Goal: Transaction & Acquisition: Book appointment/travel/reservation

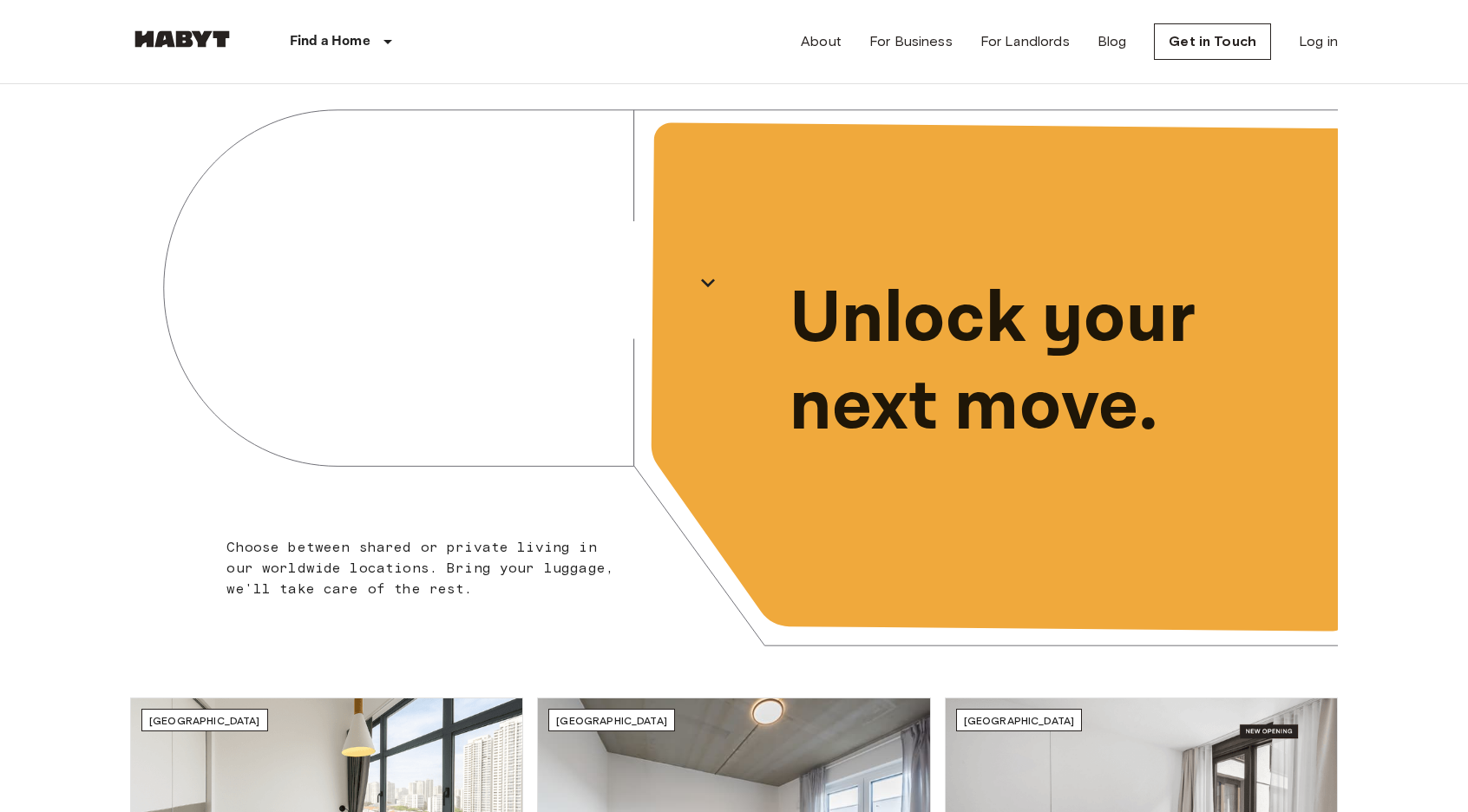
click at [357, 65] on div "Find a Home" at bounding box center [345, 41] width 220 height 83
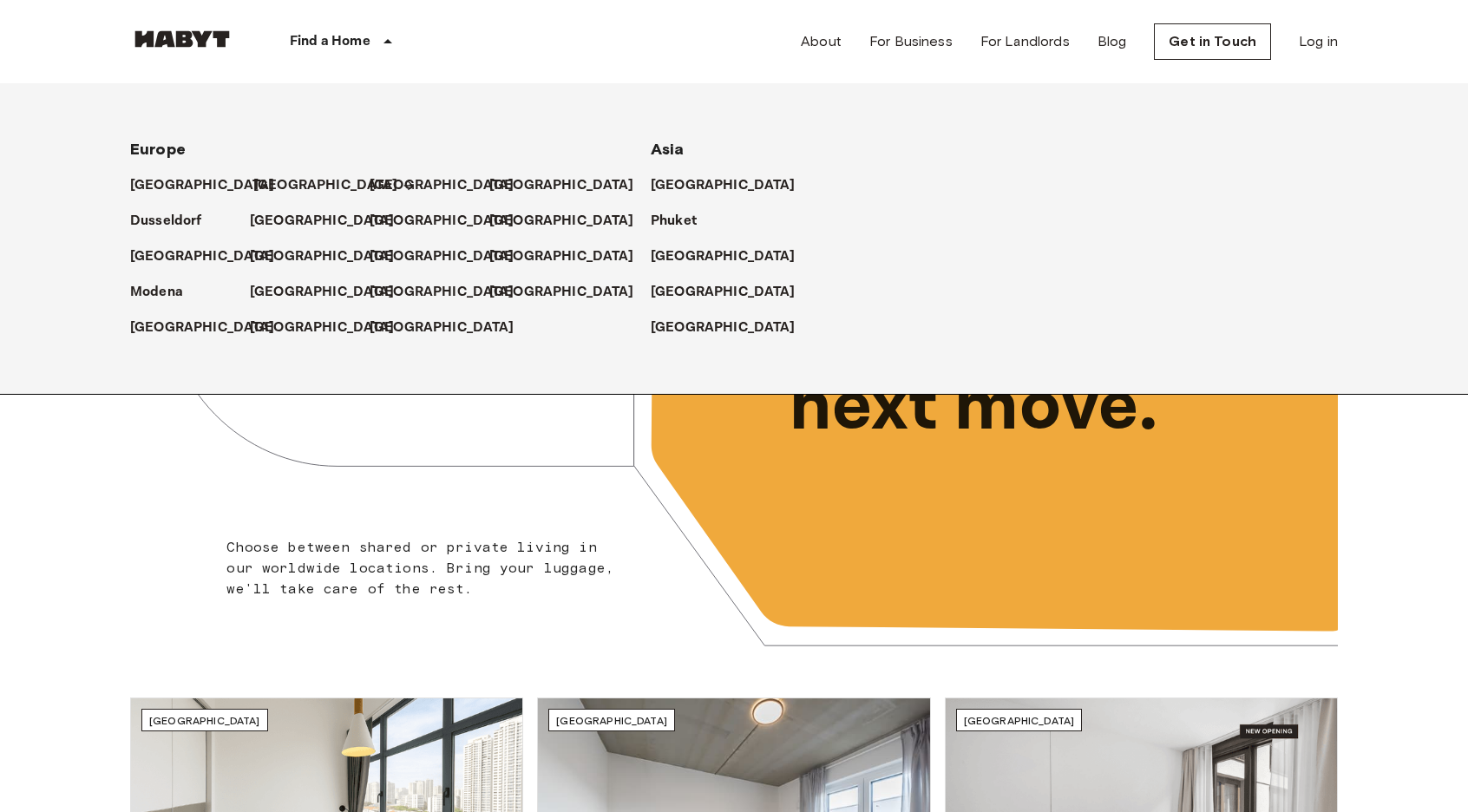
click at [263, 175] on p "[GEOGRAPHIC_DATA]" at bounding box center [326, 185] width 145 height 20
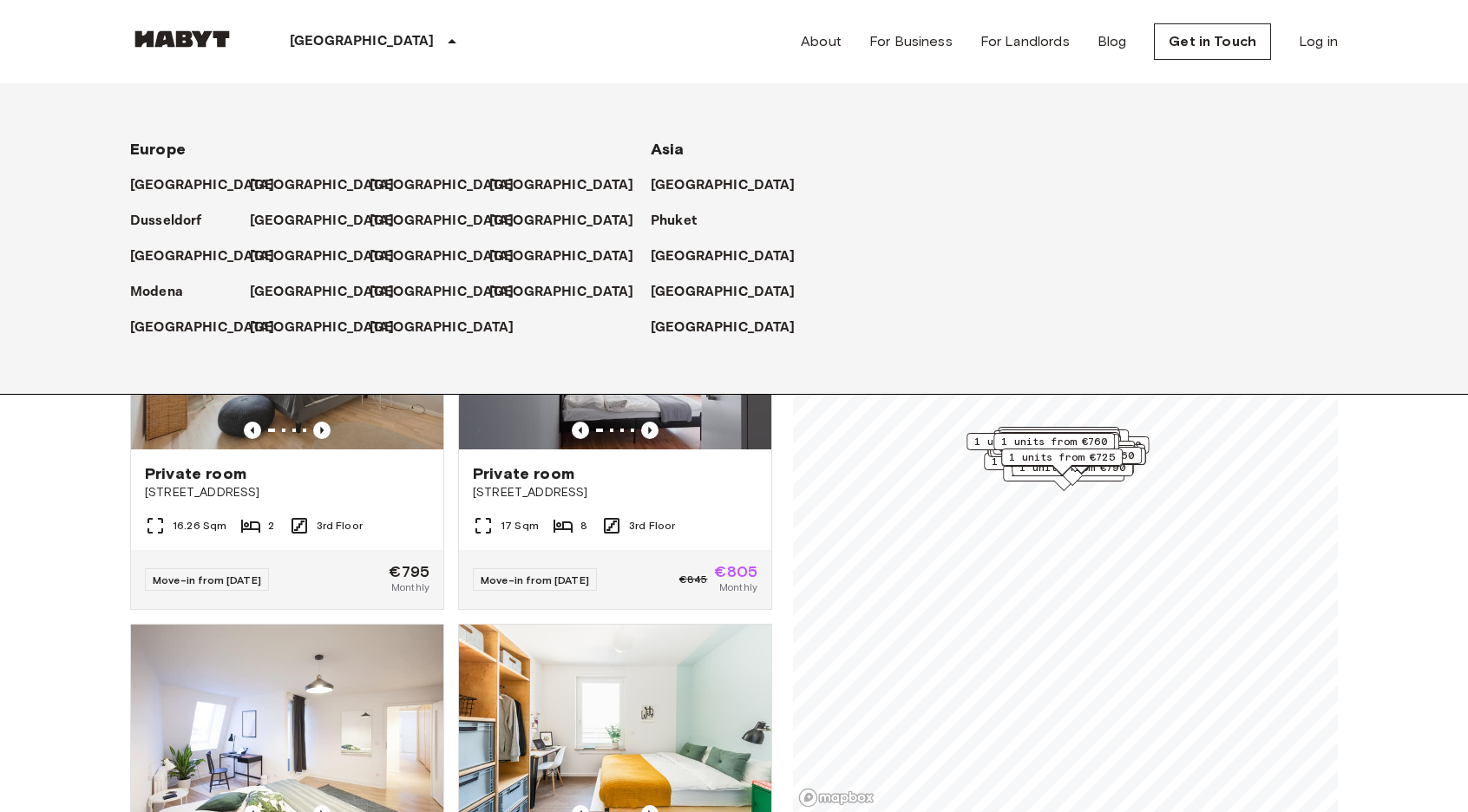
click at [322, 40] on p "[GEOGRAPHIC_DATA]" at bounding box center [362, 42] width 145 height 20
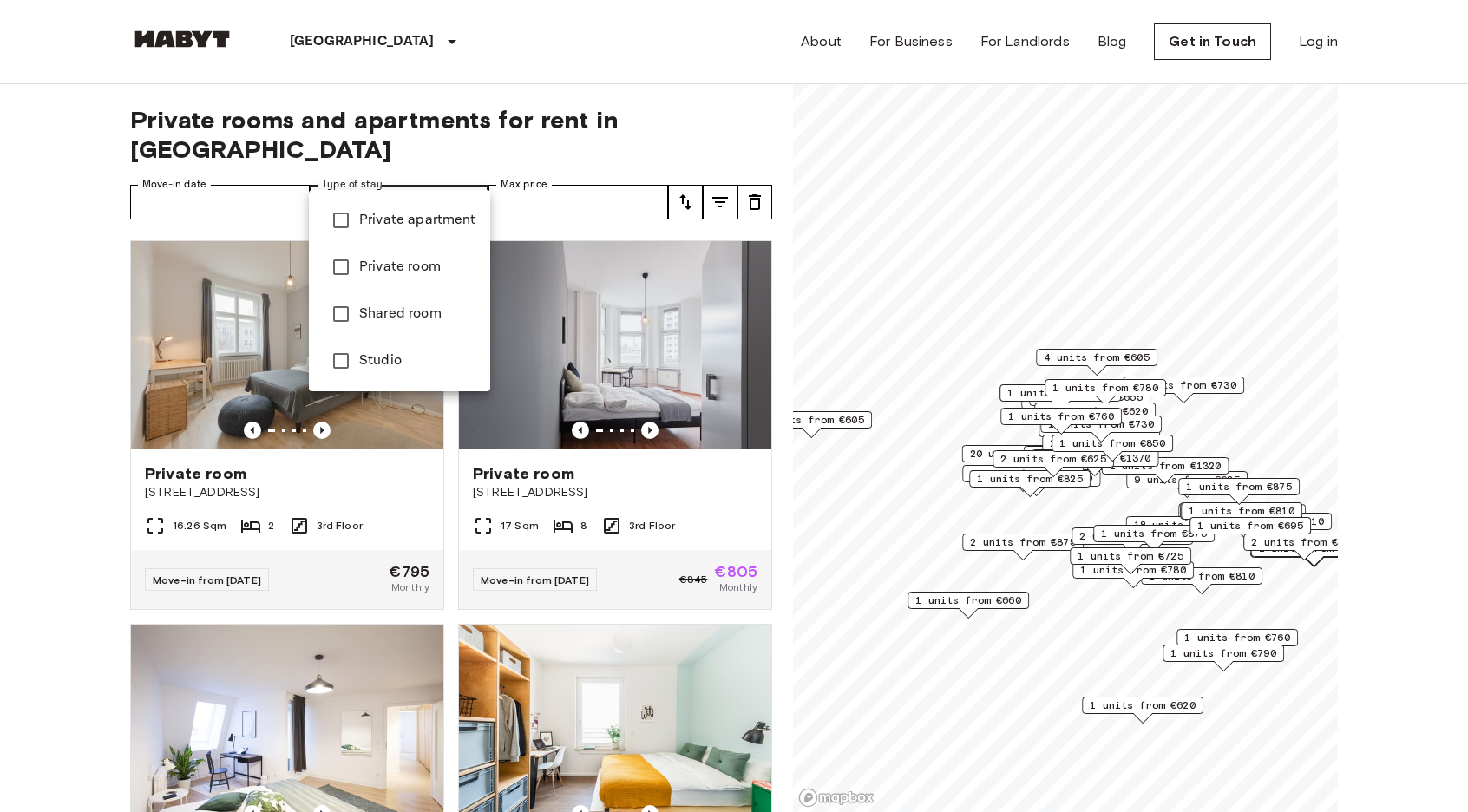
click at [404, 232] on li "Private apartment" at bounding box center [400, 220] width 182 height 47
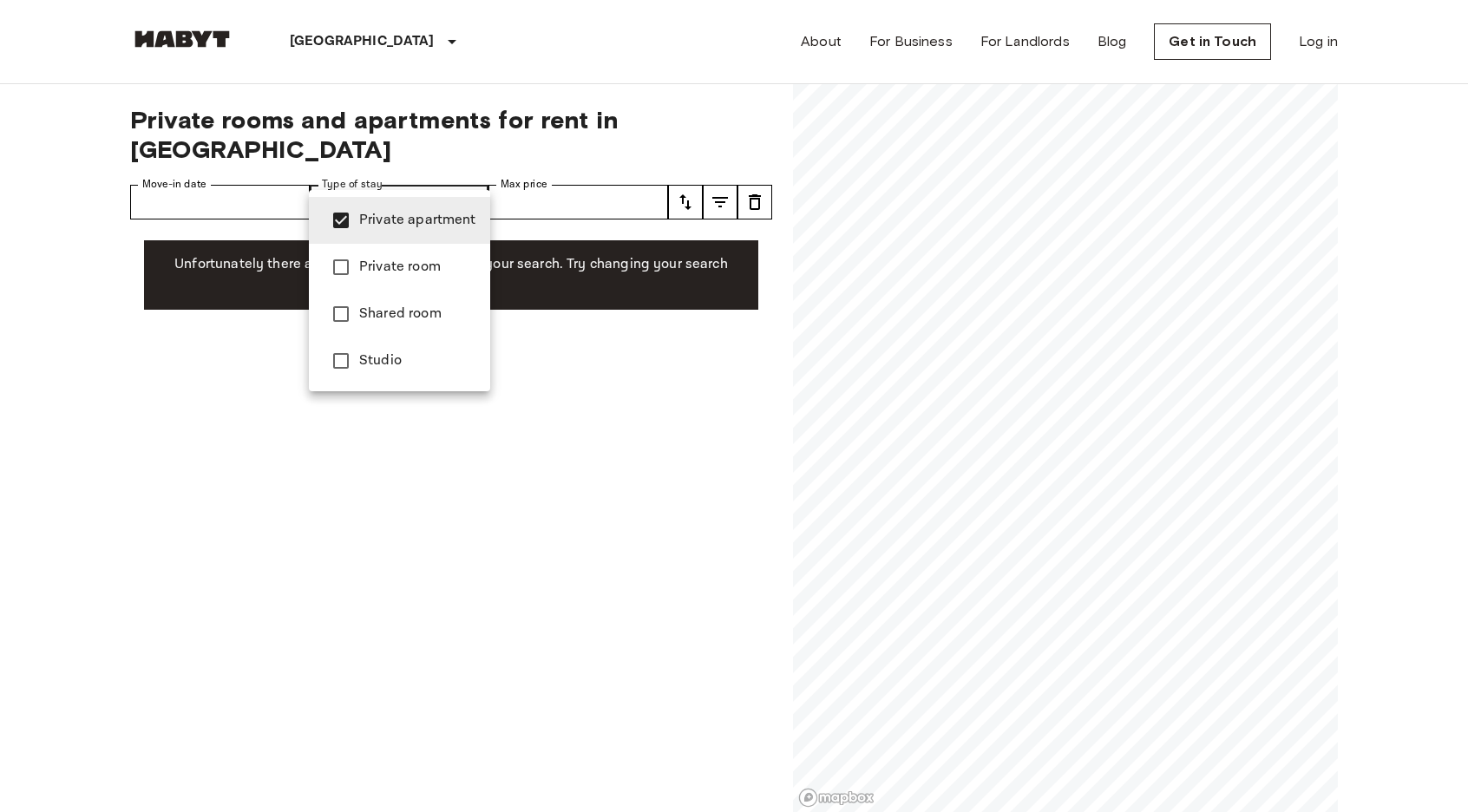
click at [394, 354] on span "Studio" at bounding box center [418, 360] width 117 height 20
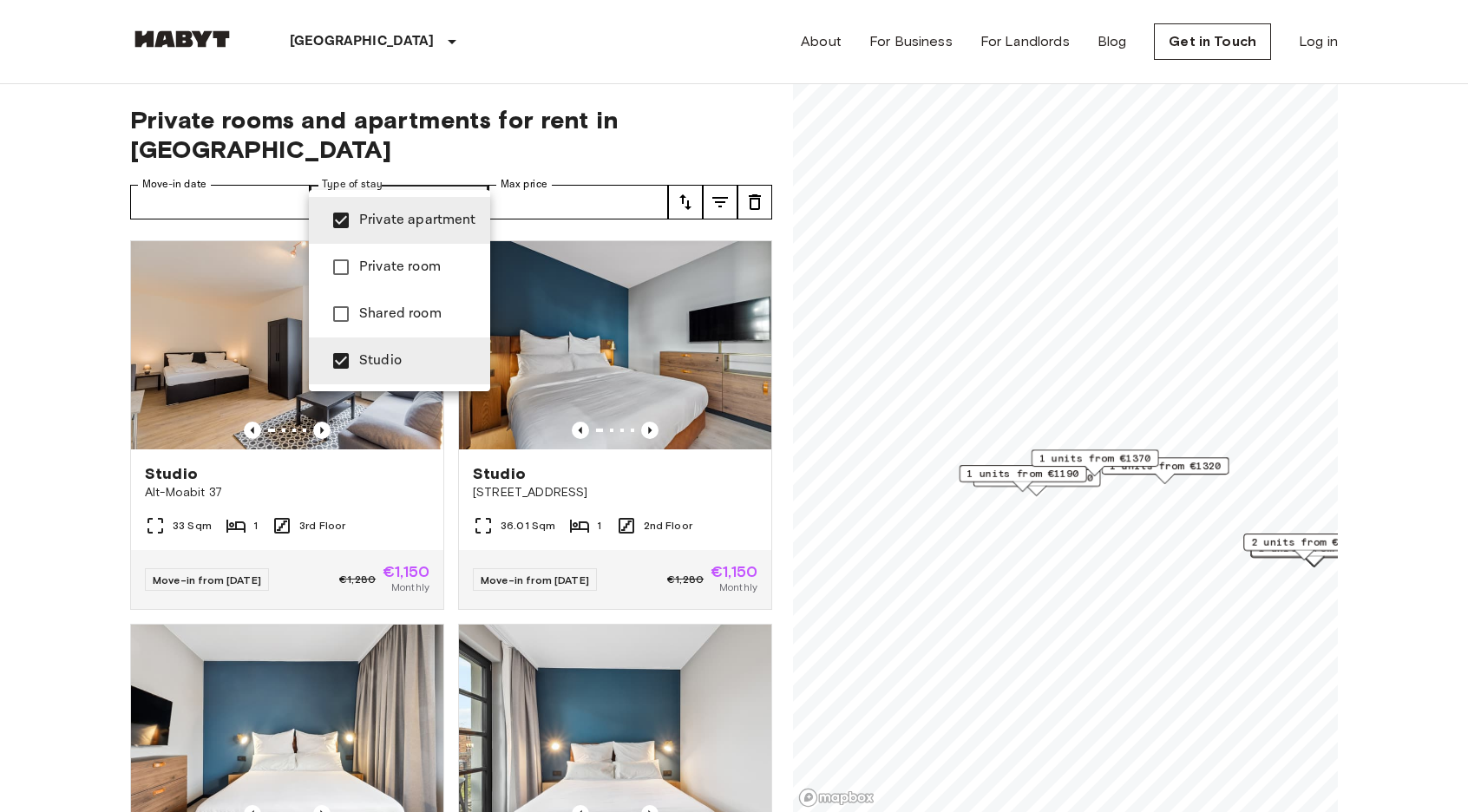
click at [458, 169] on div at bounding box center [734, 406] width 1468 height 812
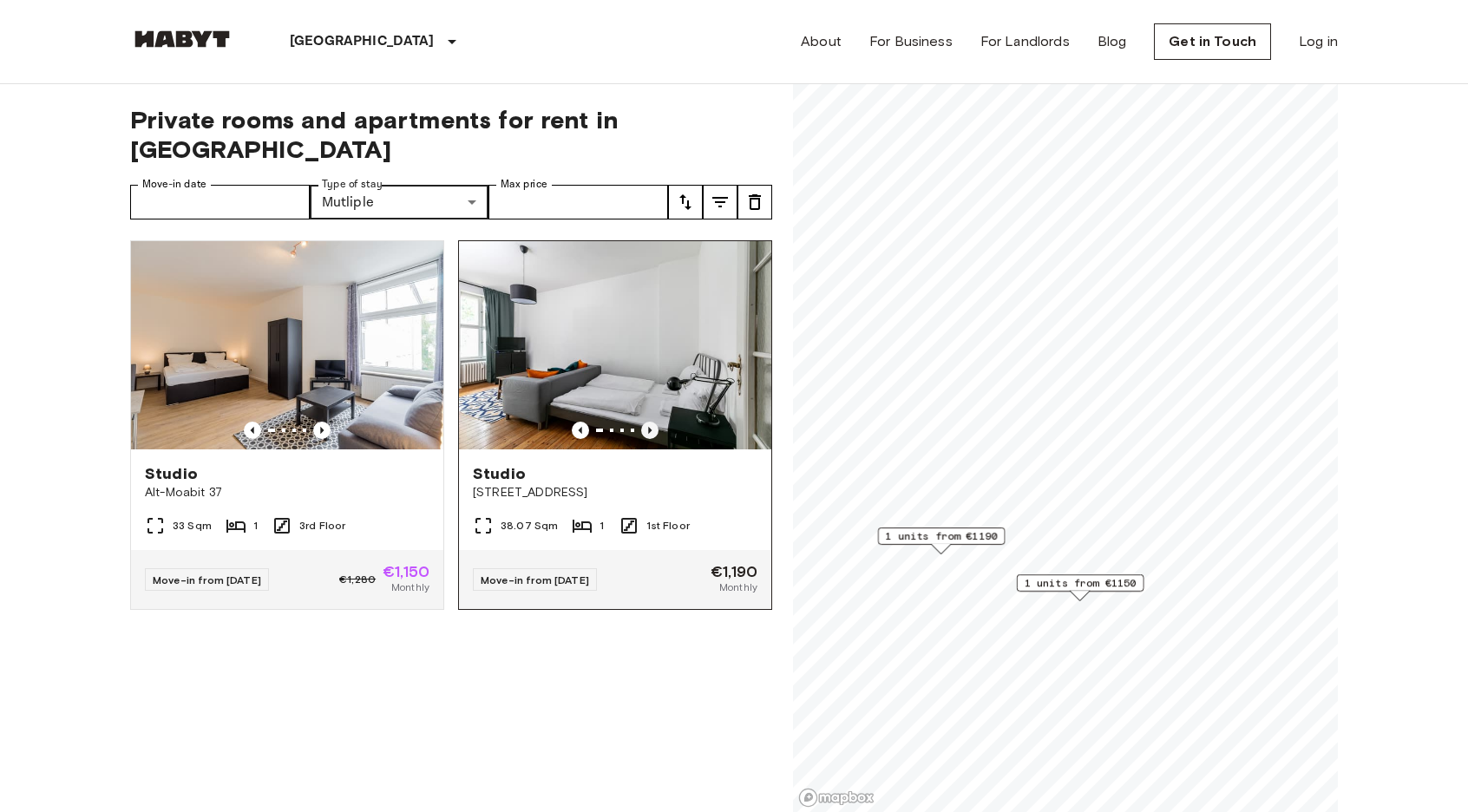
click at [650, 426] on icon "Previous image" at bounding box center [650, 429] width 4 height 7
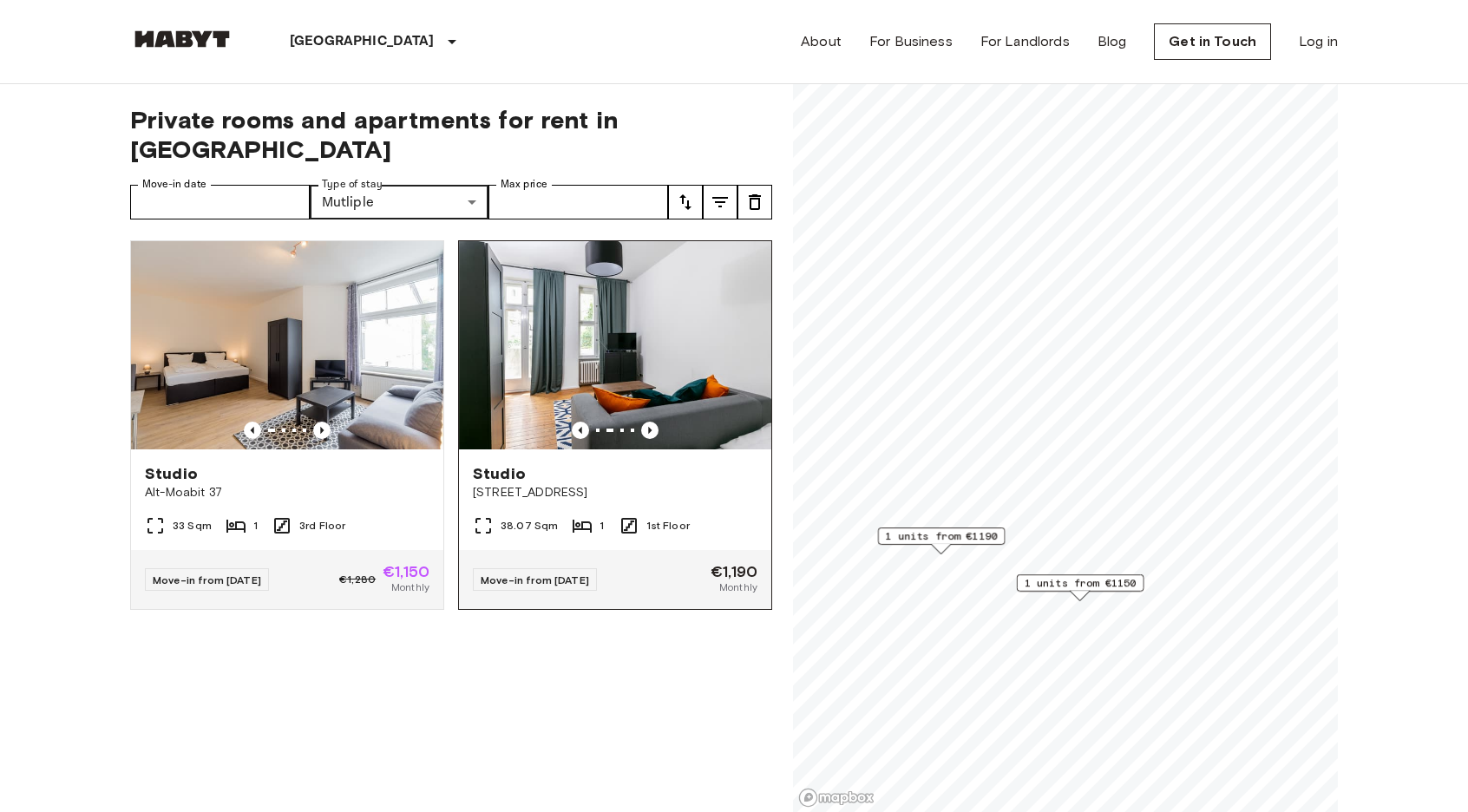
click at [709, 318] on img at bounding box center [615, 345] width 312 height 209
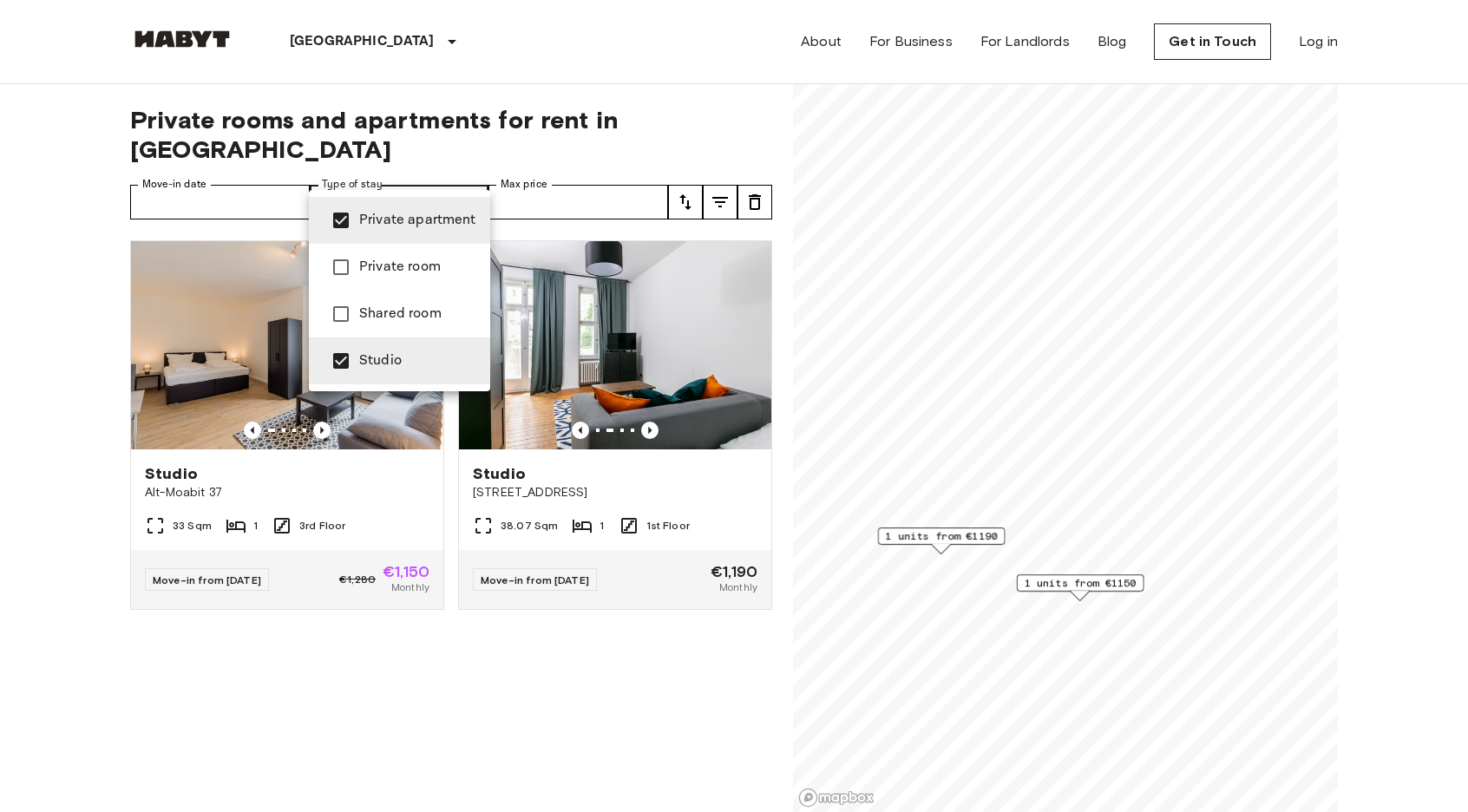
click at [422, 221] on span "Private apartment" at bounding box center [418, 220] width 117 height 20
type input "******"
click at [404, 345] on li "Studio" at bounding box center [400, 360] width 182 height 47
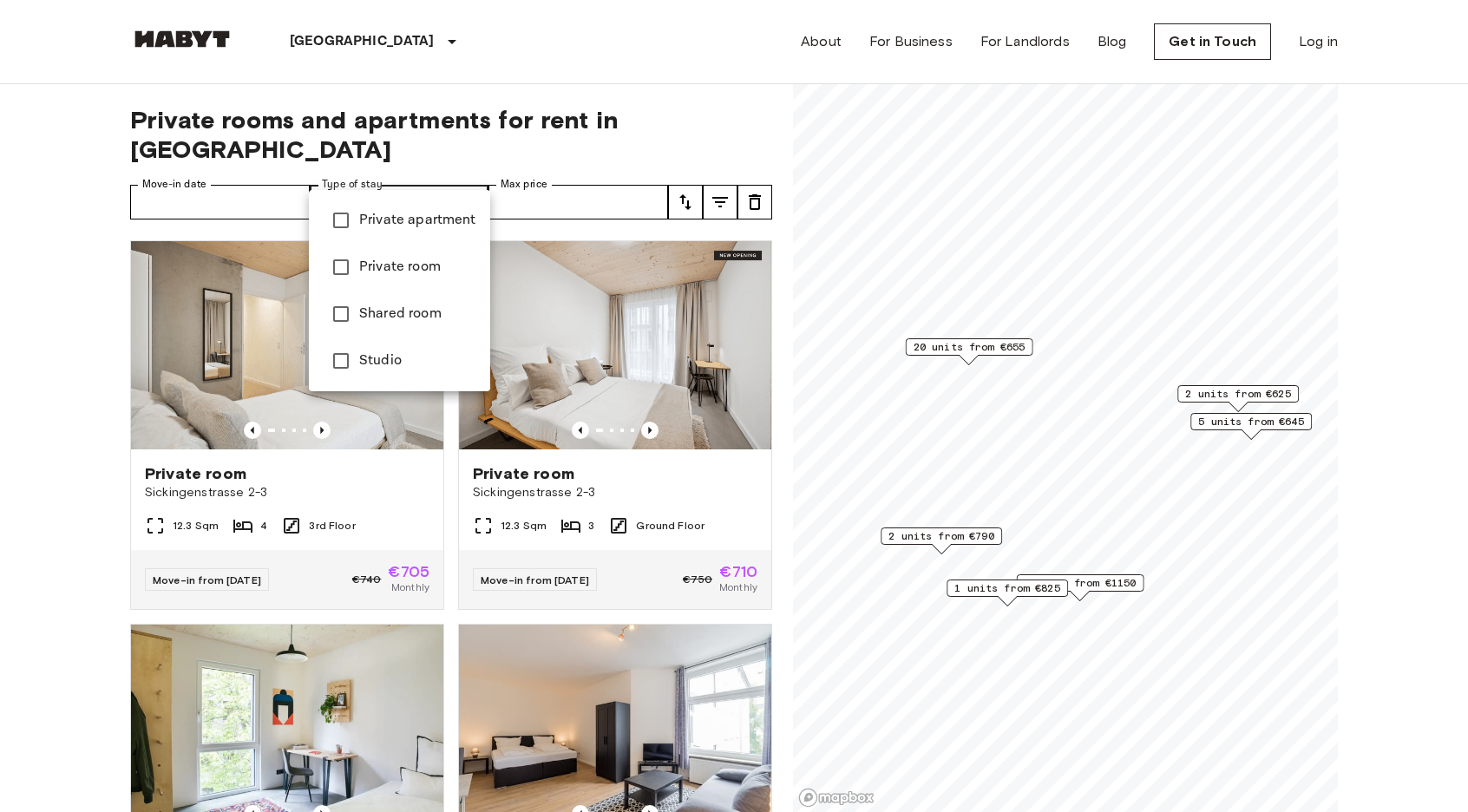
click at [468, 154] on div at bounding box center [734, 406] width 1468 height 812
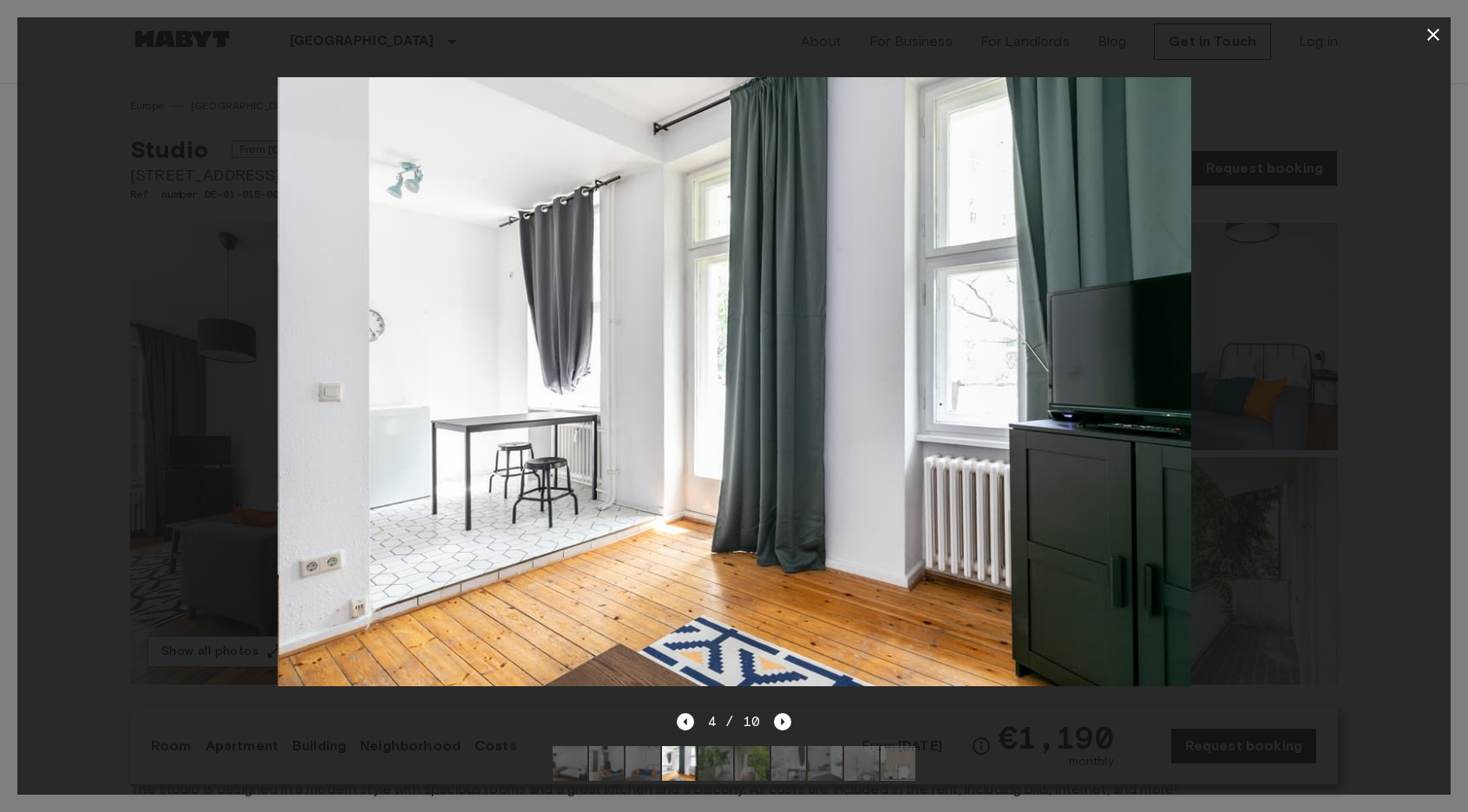
click at [1417, 32] on button "button" at bounding box center [1433, 34] width 34 height 34
